Goal: Task Accomplishment & Management: Manage account settings

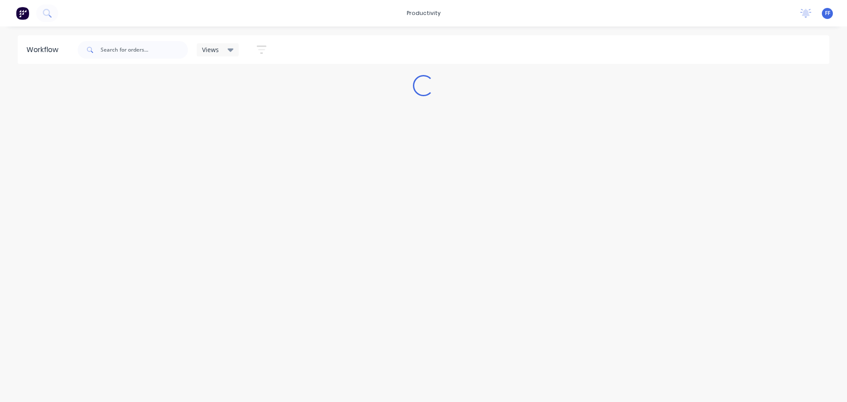
click at [831, 15] on div "FF Aztech Stone Factory Floor Productivity Profile Sign out" at bounding box center [827, 13] width 11 height 11
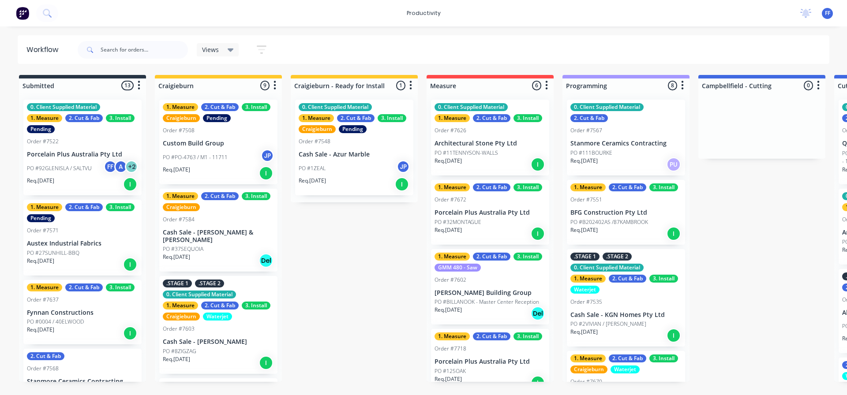
click at [827, 15] on span "FF" at bounding box center [827, 13] width 5 height 8
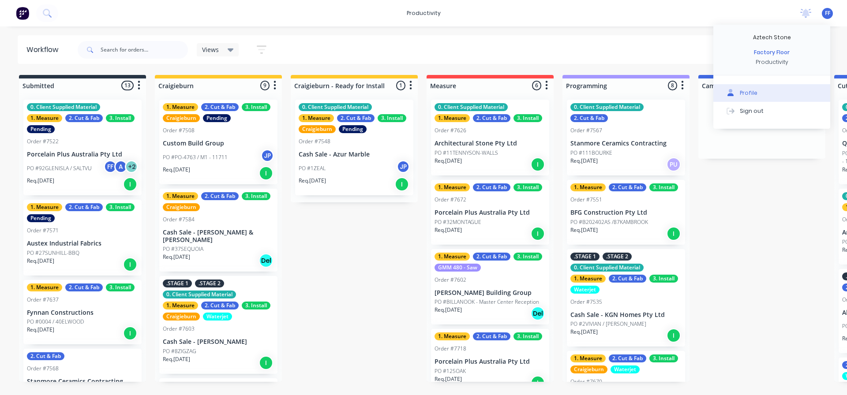
click at [753, 95] on div "Profile" at bounding box center [749, 93] width 18 height 8
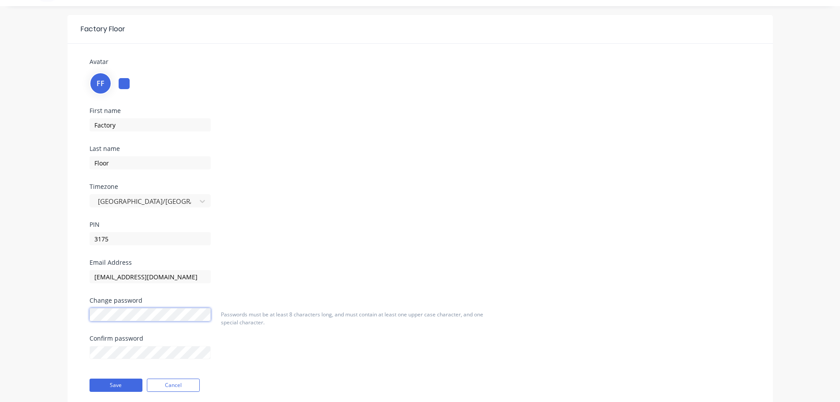
scroll to position [50, 0]
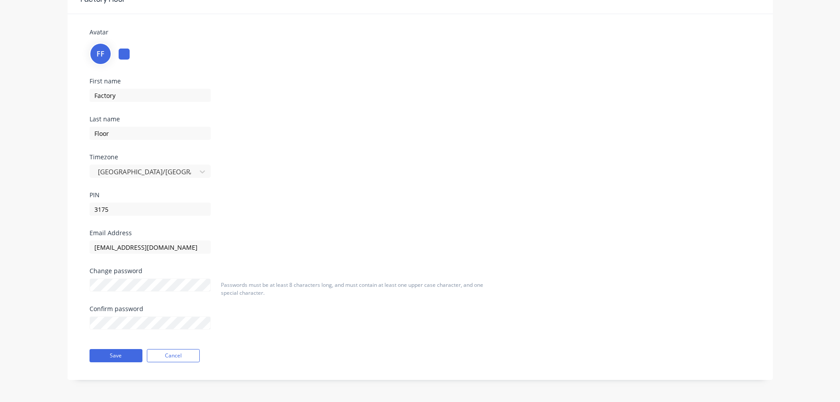
click at [327, 286] on span "Passwords must be at least 8 characters long, and must contain at least one upp…" at bounding box center [352, 288] width 262 height 15
click at [166, 277] on div at bounding box center [150, 283] width 121 height 15
click at [120, 356] on button "Save" at bounding box center [116, 355] width 53 height 13
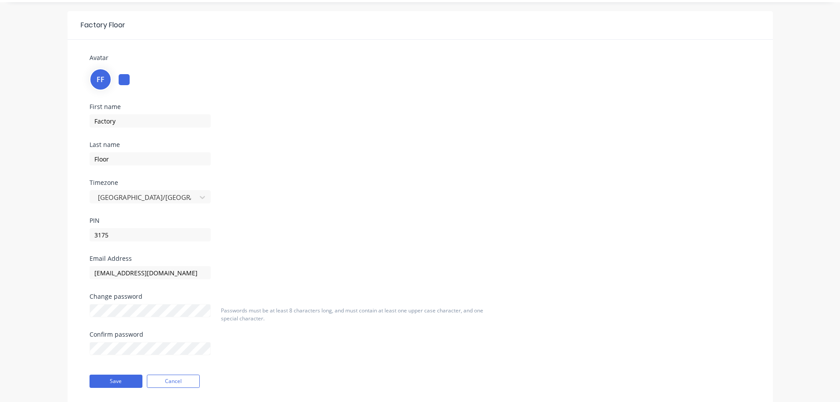
scroll to position [0, 0]
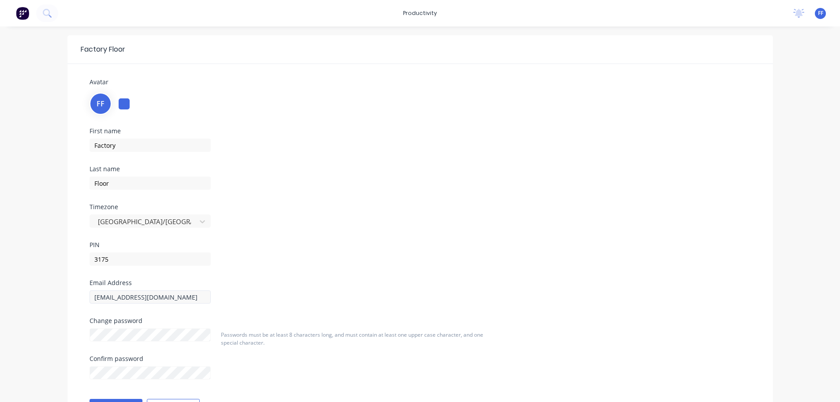
drag, startPoint x: 170, startPoint y: 305, endPoint x: 174, endPoint y: 299, distance: 7.0
click at [170, 305] on div "Email Address [EMAIL_ADDRESS][DOMAIN_NAME]" at bounding box center [196, 299] width 212 height 38
click at [175, 298] on input "[EMAIL_ADDRESS][DOMAIN_NAME]" at bounding box center [150, 296] width 121 height 13
click at [336, 238] on div "First name Factory Last name Floor Timezone [GEOGRAPHIC_DATA]/[GEOGRAPHIC_DATA]…" at bounding box center [420, 204] width 675 height 152
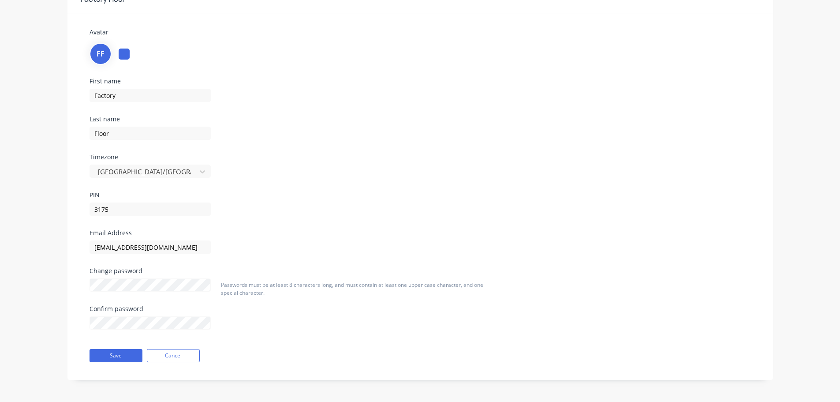
click at [30, 273] on div "Factory Floor Avatar FF First name Factory Last name Floor Timezone [GEOGRAPHIC…" at bounding box center [420, 189] width 840 height 425
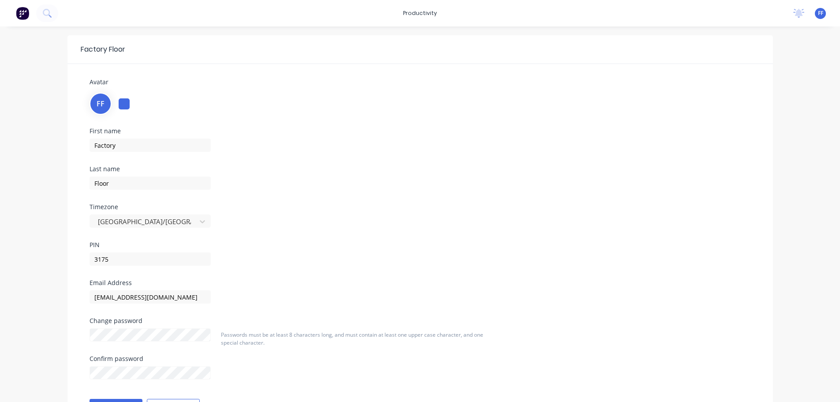
click at [827, 14] on div "No new notifications [PERSON_NAME] all as read You have no notifications FF Azt…" at bounding box center [813, 13] width 54 height 13
click at [821, 13] on span "FF" at bounding box center [820, 13] width 5 height 8
click at [752, 110] on div "Sign out" at bounding box center [745, 111] width 24 height 8
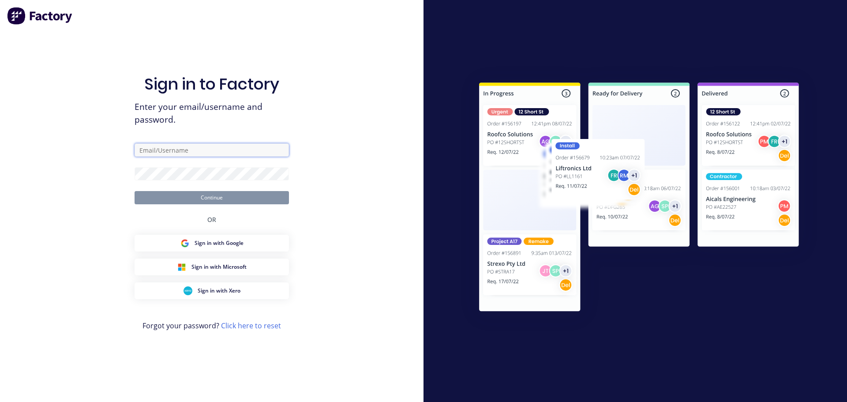
type input "[EMAIL_ADDRESS][DOMAIN_NAME]"
click at [246, 146] on input "[EMAIL_ADDRESS][DOMAIN_NAME]" at bounding box center [212, 149] width 154 height 13
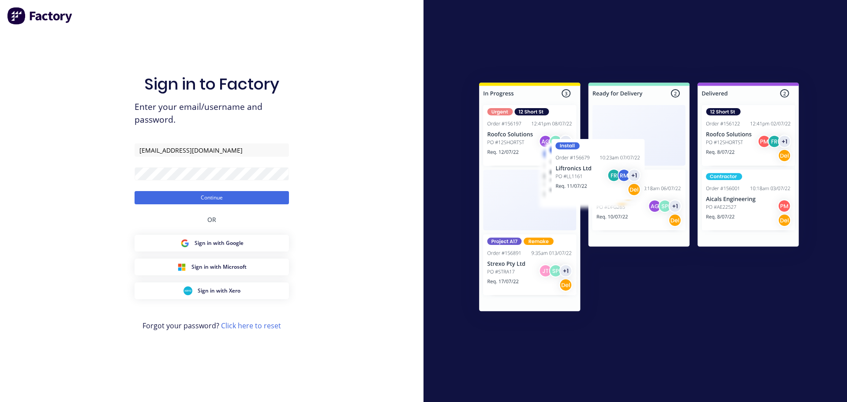
click at [215, 187] on form "[EMAIL_ADDRESS][DOMAIN_NAME] Continue" at bounding box center [212, 173] width 154 height 61
click at [215, 193] on button "Continue" at bounding box center [212, 197] width 154 height 13
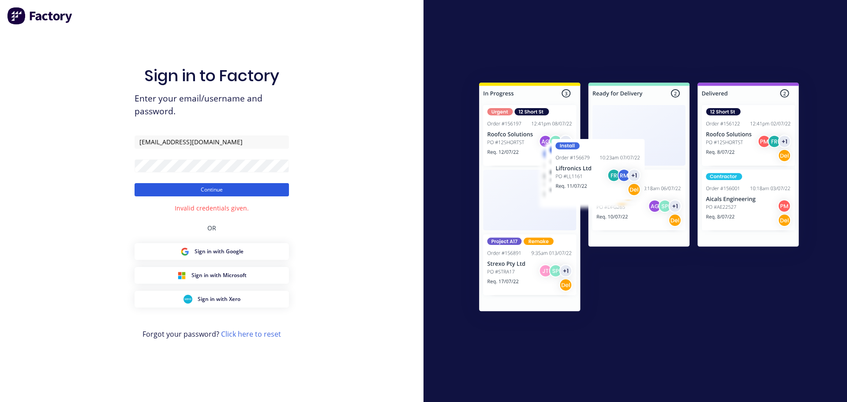
click at [215, 193] on button "Continue" at bounding box center [212, 189] width 154 height 13
click at [231, 141] on input "[EMAIL_ADDRESS][DOMAIN_NAME]" at bounding box center [212, 141] width 154 height 13
click at [181, 186] on button "Continue" at bounding box center [212, 189] width 154 height 13
click at [184, 189] on button "Continue" at bounding box center [212, 189] width 154 height 13
click at [52, 165] on div "Sign in to Factory Enter your email/username and password. production@aztechsto…" at bounding box center [211, 201] width 423 height 402
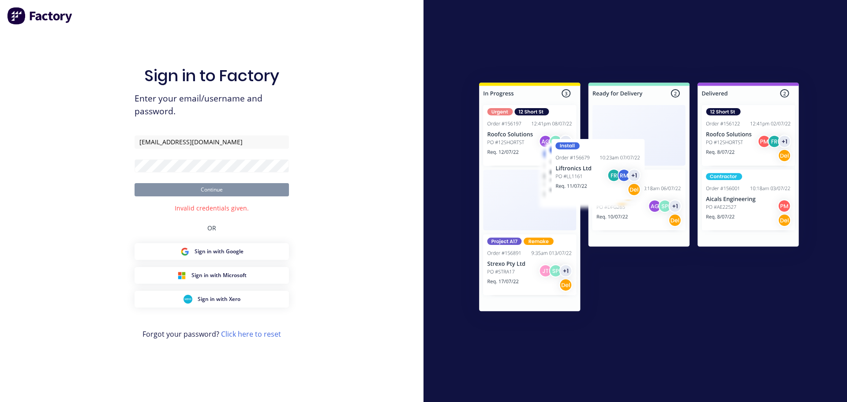
click at [339, 236] on div "Sign in to Factory Enter your email/username and password. production@aztechsto…" at bounding box center [211, 201] width 423 height 402
click at [241, 336] on link "Click here to reset" at bounding box center [251, 334] width 60 height 10
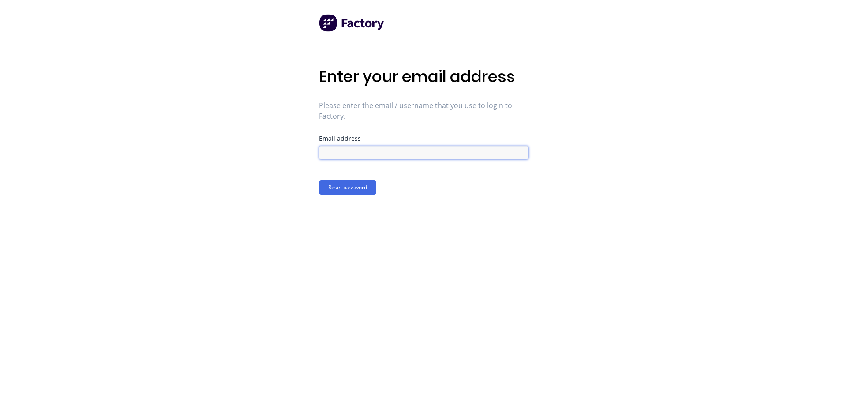
click at [345, 151] on input at bounding box center [423, 152] width 209 height 13
type input "[EMAIL_ADDRESS][DOMAIN_NAME]"
click at [368, 186] on button "Reset password" at bounding box center [347, 187] width 57 height 14
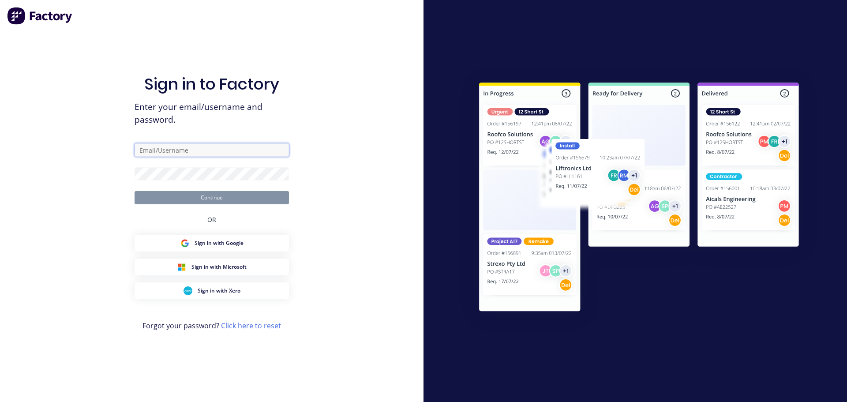
type input "[EMAIL_ADDRESS][DOMAIN_NAME]"
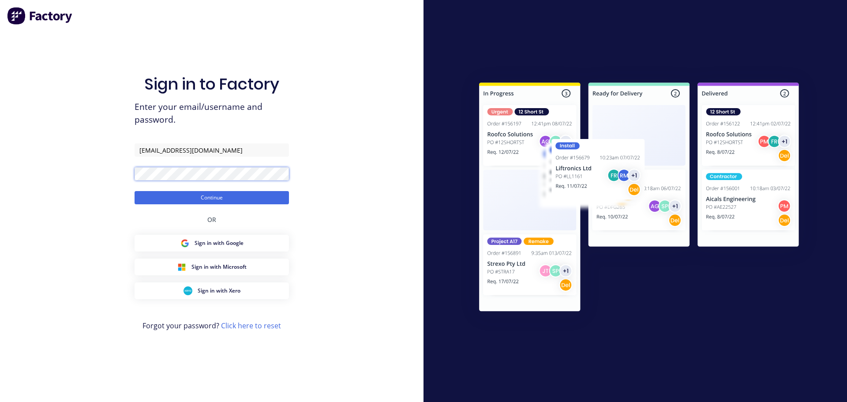
click at [70, 178] on div "Sign in to Factory Enter your email/username and password. production@aztechsto…" at bounding box center [211, 201] width 423 height 402
click at [154, 196] on button "Continue" at bounding box center [212, 197] width 154 height 13
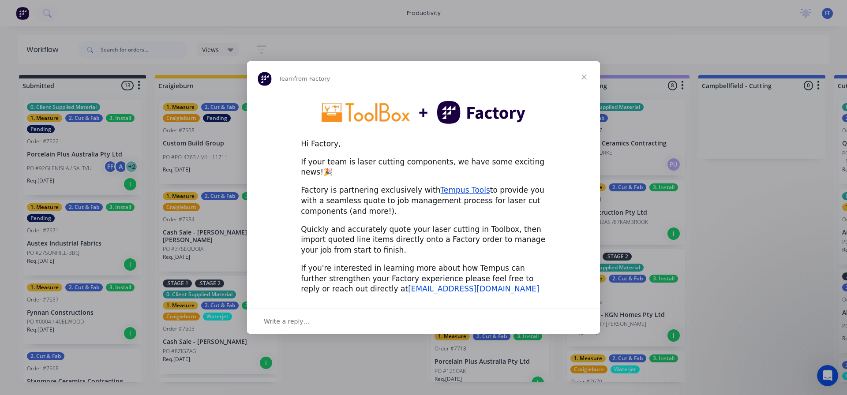
click at [584, 81] on span "Close" at bounding box center [584, 77] width 32 height 32
